Goal: Check status: Check status

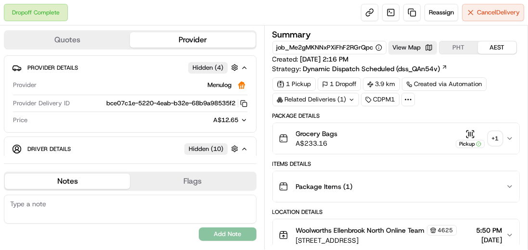
click at [493, 137] on div "+ 1" at bounding box center [494, 138] width 13 height 13
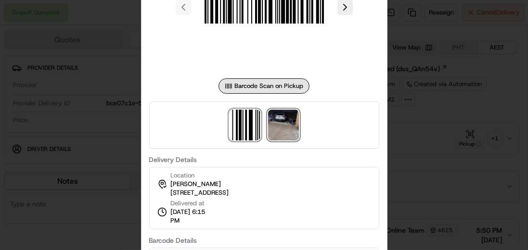
click at [281, 120] on img at bounding box center [283, 125] width 31 height 31
click at [413, 128] on div at bounding box center [264, 125] width 528 height 250
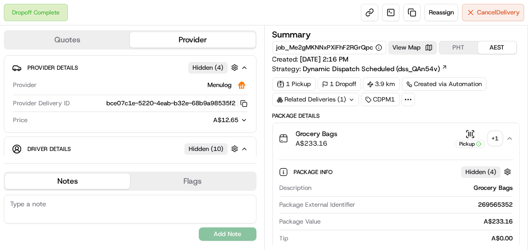
click at [502, 137] on div "+ 1" at bounding box center [494, 138] width 13 height 13
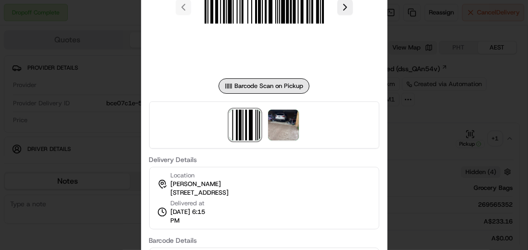
click at [497, 106] on div at bounding box center [264, 125] width 528 height 250
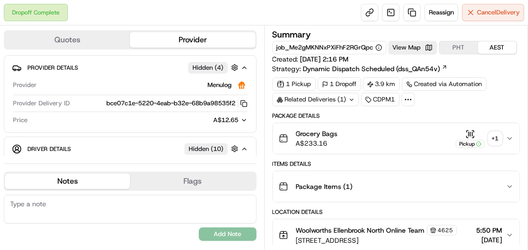
click at [349, 101] on icon at bounding box center [351, 100] width 6 height 6
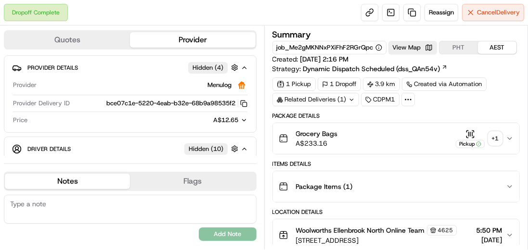
click at [492, 132] on div "+ 1" at bounding box center [494, 138] width 13 height 13
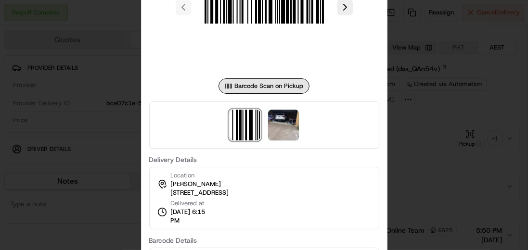
click at [439, 112] on div at bounding box center [264, 125] width 528 height 250
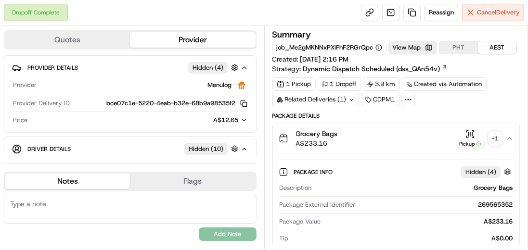
click at [345, 96] on div "Related Deliveries (1)" at bounding box center [315, 99] width 87 height 13
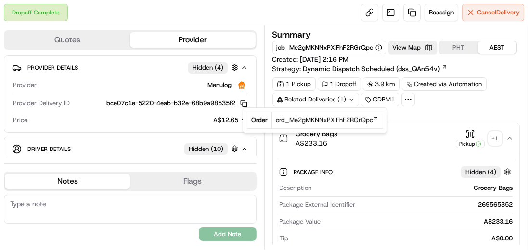
click at [495, 137] on div "+ 1" at bounding box center [494, 138] width 13 height 13
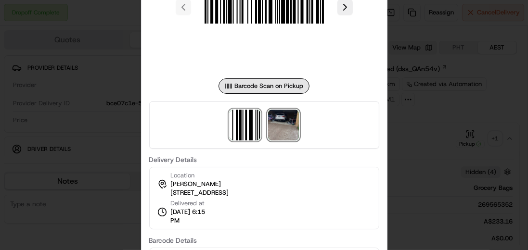
click at [283, 124] on img at bounding box center [283, 125] width 31 height 31
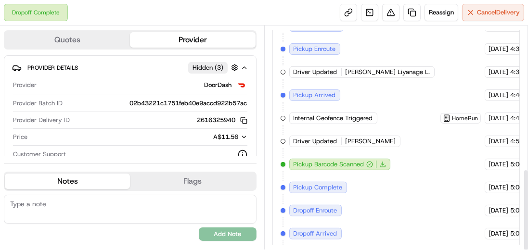
scroll to position [390, 0]
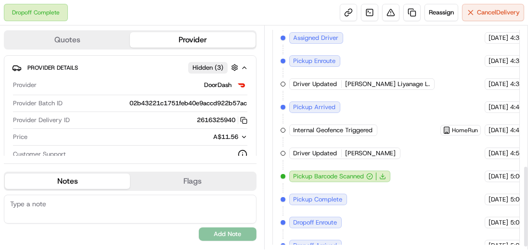
scroll to position [390, 0]
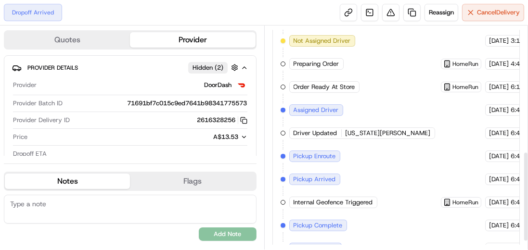
scroll to position [335, 0]
